Goal: Register for event/course

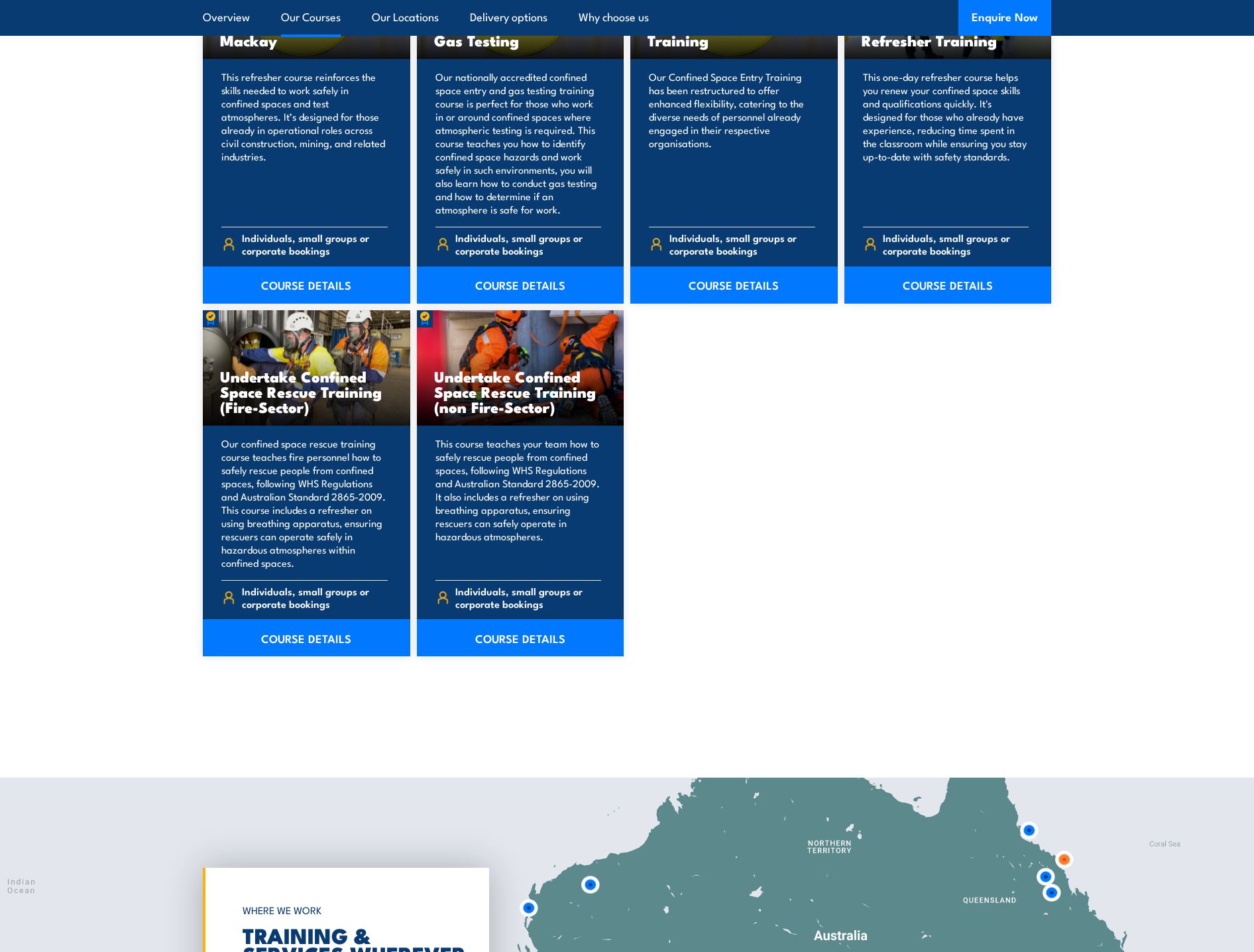
scroll to position [994, 0]
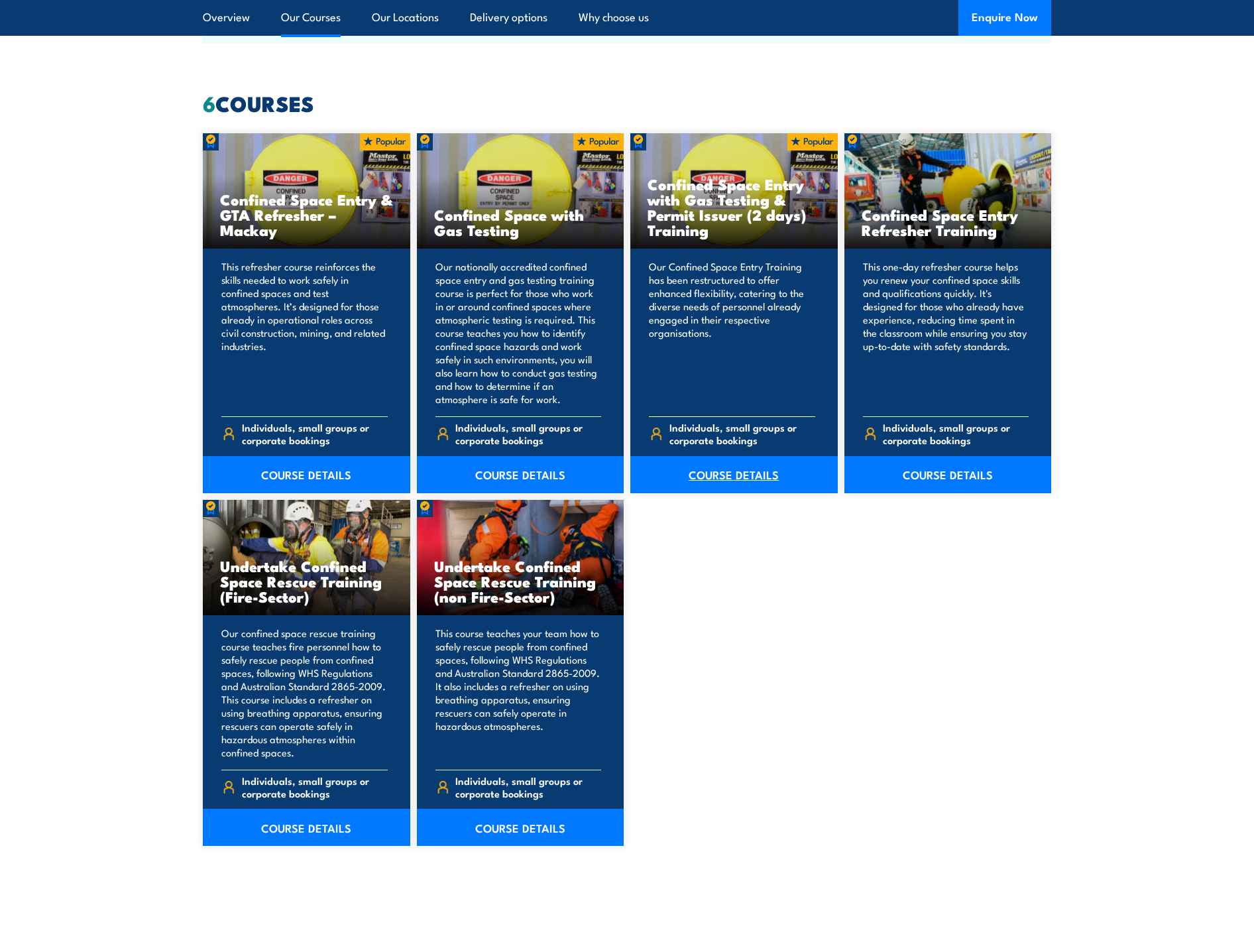
click at [706, 471] on link "COURSE DETAILS" at bounding box center [734, 474] width 207 height 37
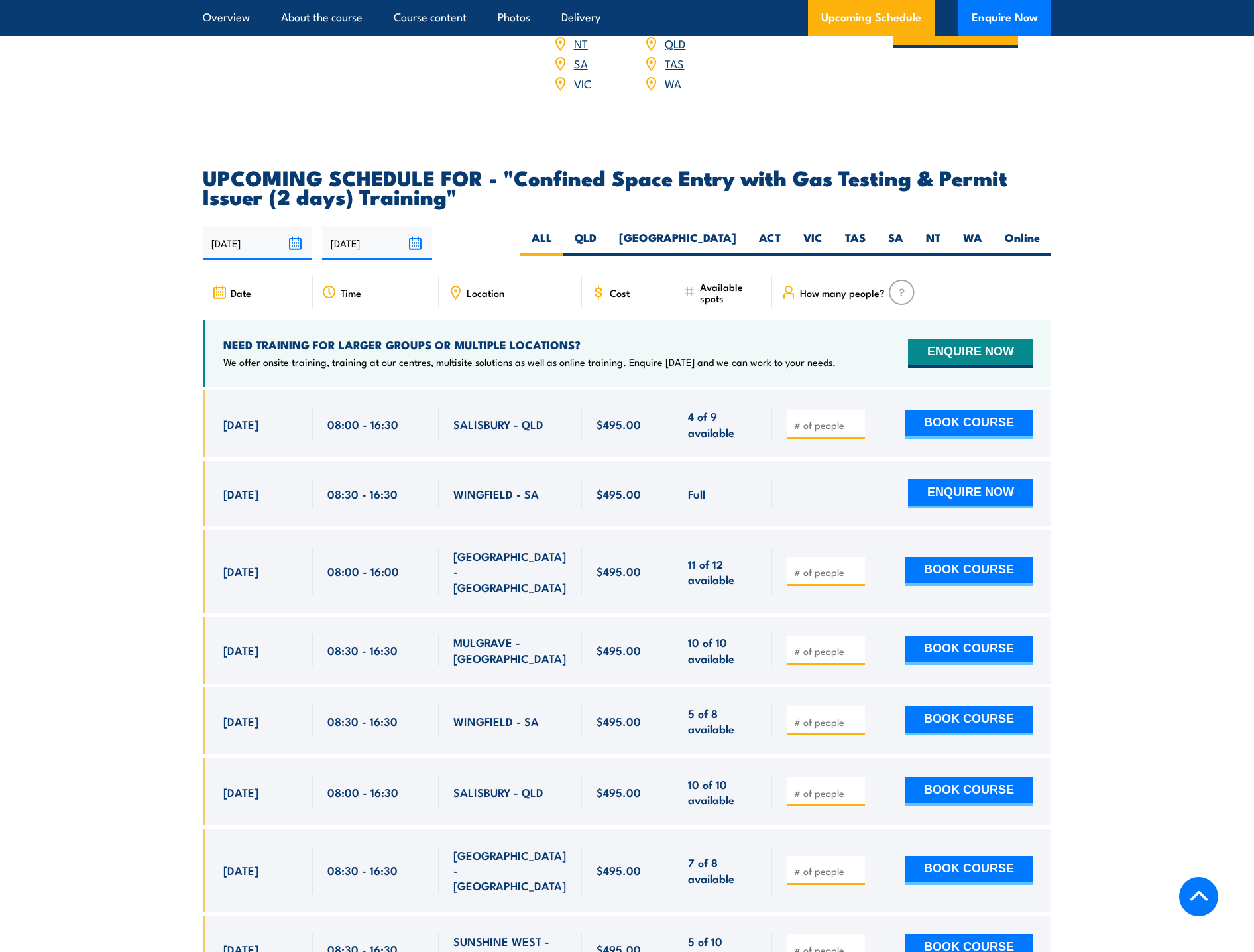
scroll to position [2386, 0]
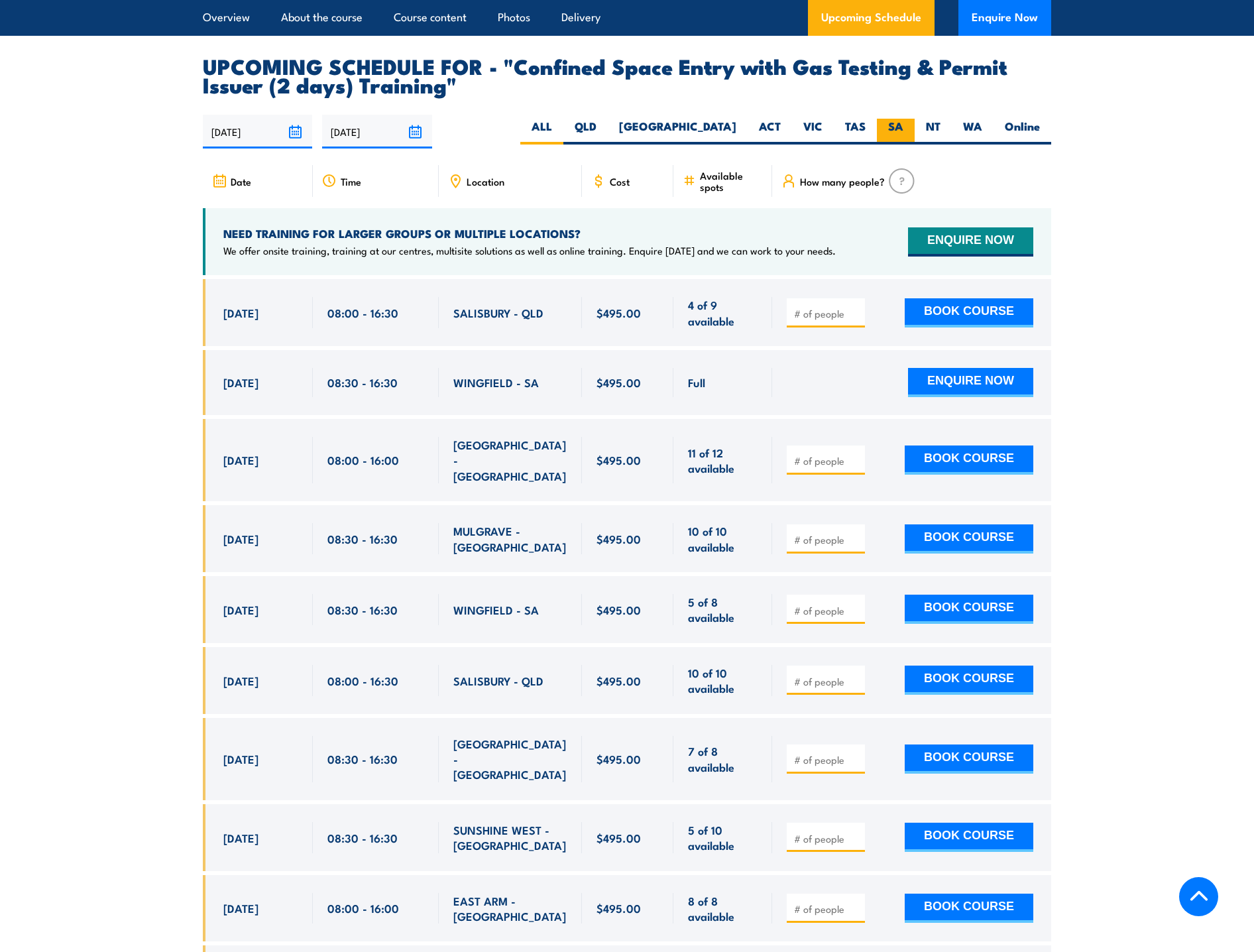
click at [896, 126] on label "SA" at bounding box center [896, 131] width 38 height 26
click at [903, 126] on input "SA" at bounding box center [908, 123] width 9 height 9
radio input "true"
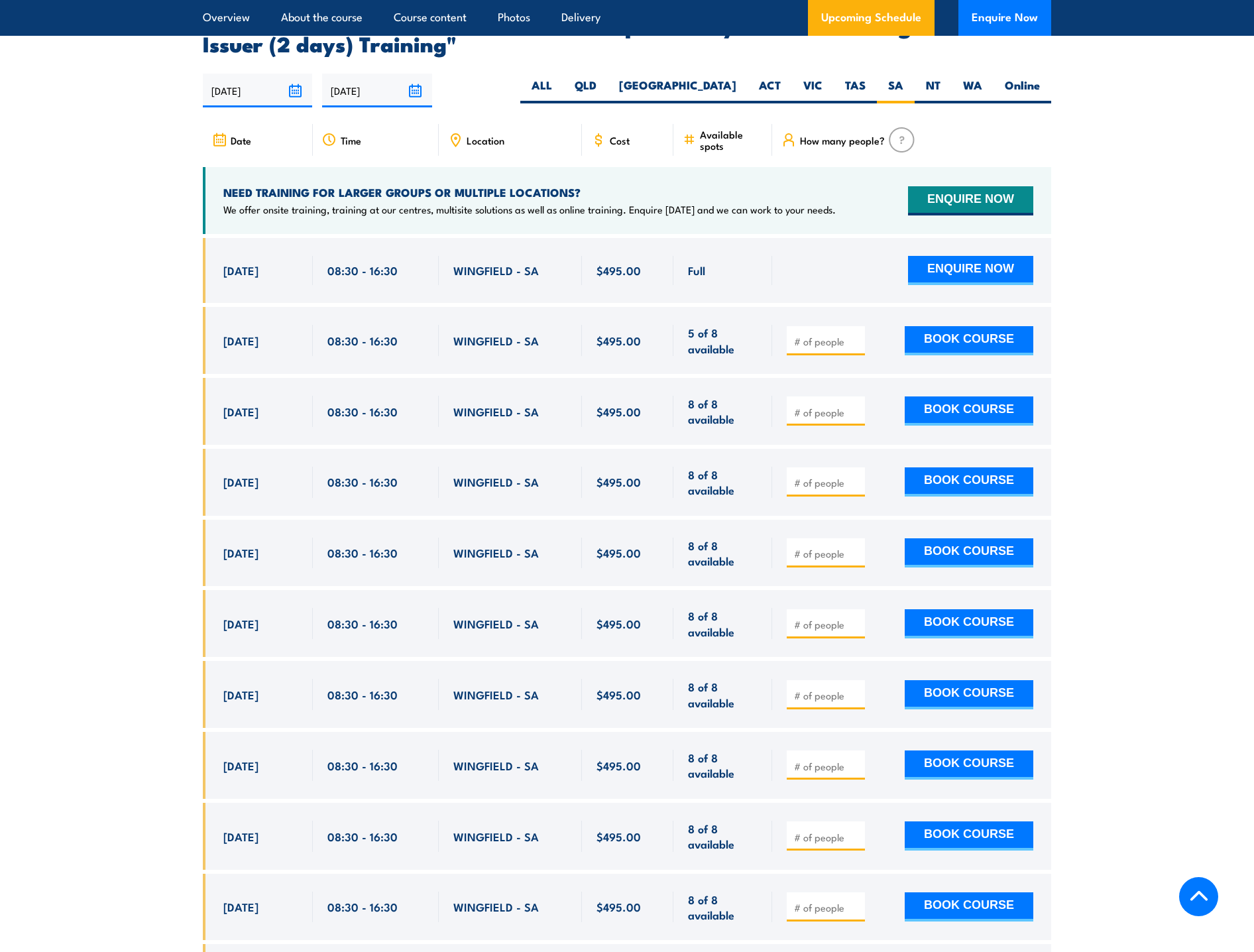
scroll to position [2438, 0]
